Goal: Book appointment/travel/reservation

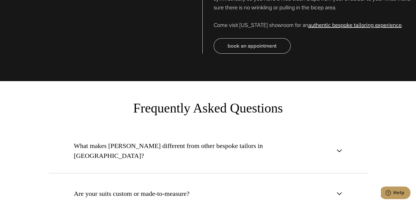
scroll to position [1989, 0]
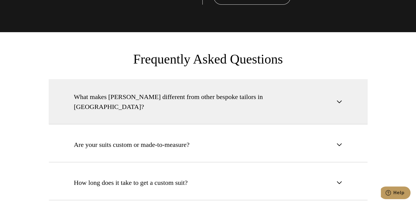
click at [251, 95] on button "What makes [PERSON_NAME] different from other bespoke tailors in [GEOGRAPHIC_DA…" at bounding box center [208, 101] width 319 height 45
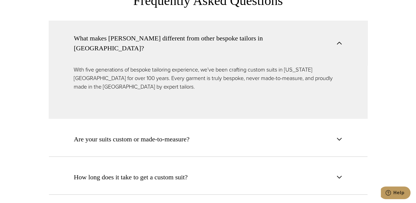
scroll to position [2140, 0]
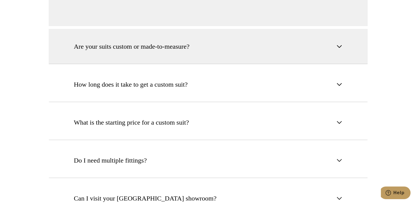
click at [172, 36] on button "Are your suits custom or made-to-measure?" at bounding box center [208, 46] width 319 height 35
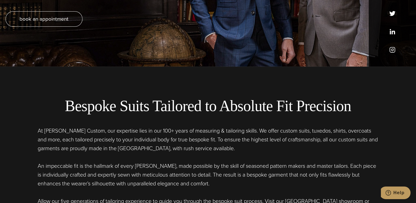
scroll to position [0, 0]
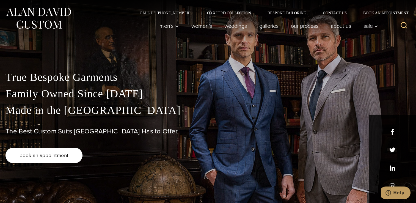
click at [47, 156] on span "book an appointment" at bounding box center [44, 155] width 49 height 8
